Goal: Information Seeking & Learning: Learn about a topic

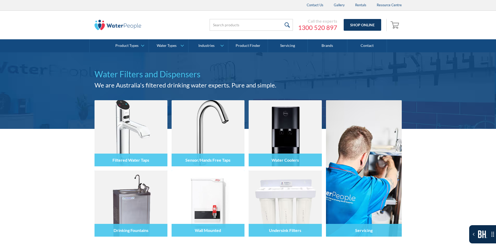
click at [371, 22] on link "Shop Online" at bounding box center [361, 25] width 37 height 12
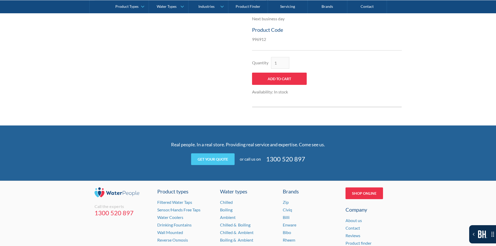
scroll to position [127, 0]
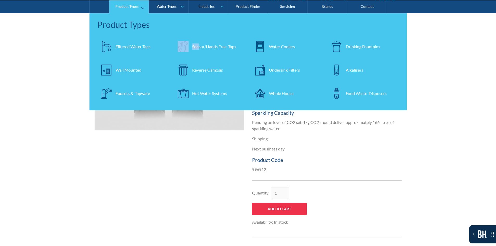
click at [199, 56] on div "Filtered Water Taps Sensor/Hands Free Taps Water Coolers Drinking Fountains Wal…" at bounding box center [248, 72] width 307 height 70
click at [208, 45] on div "Sensor/Hands Free Taps" at bounding box center [214, 46] width 44 height 6
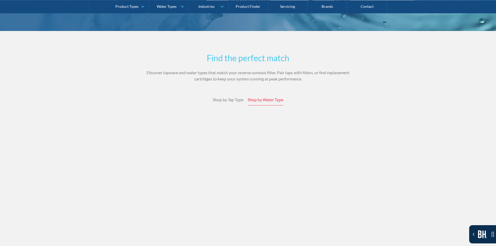
scroll to position [1664, 0]
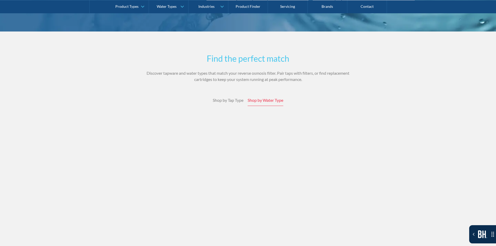
click at [231, 97] on div "Shop by Tap Type" at bounding box center [228, 100] width 31 height 6
click at [256, 97] on div "Shop by Water Type" at bounding box center [265, 100] width 36 height 6
click at [225, 81] on div "Find the perfect match Discover tapware and water types that match your reverse…" at bounding box center [247, 224] width 333 height 344
click at [227, 95] on link "Shop by Tap Type" at bounding box center [228, 100] width 31 height 11
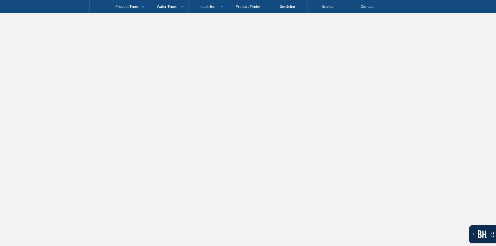
scroll to position [2316, 0]
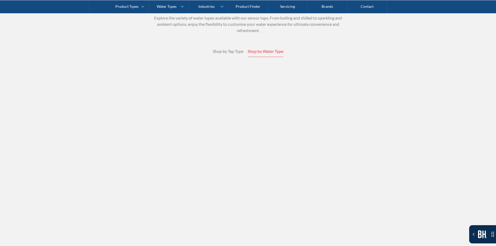
click at [101, 110] on div "Chilled water Enjoy refreshingly cold, filtered water at any time with our chil…" at bounding box center [247, 203] width 333 height 272
click at [237, 63] on div "Shop by Tap Type Shop by Water Type Filtered water taps Enjoy the convenience o…" at bounding box center [247, 193] width 333 height 294
click at [233, 54] on div "Shop by Tap Type" at bounding box center [228, 51] width 31 height 6
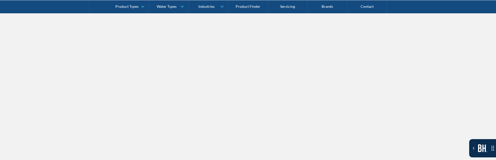
scroll to position [2368, 0]
